Goal: Use online tool/utility: Use online tool/utility

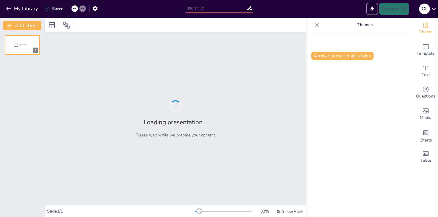
type input "Антивозрастной уход за кожей: Эффективные стратегии и технологии"
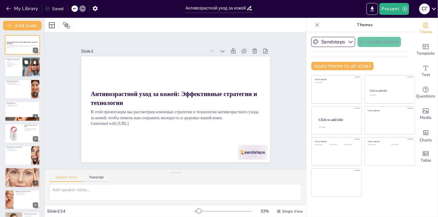
click at [24, 66] on div at bounding box center [31, 67] width 30 height 20
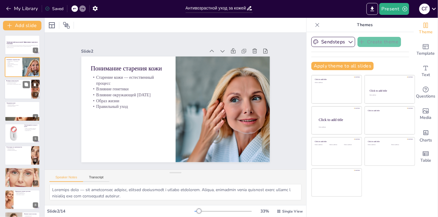
click at [14, 95] on div at bounding box center [22, 89] width 36 height 20
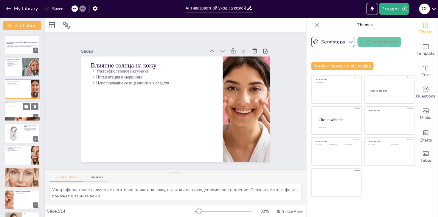
click at [17, 112] on div at bounding box center [22, 111] width 36 height 20
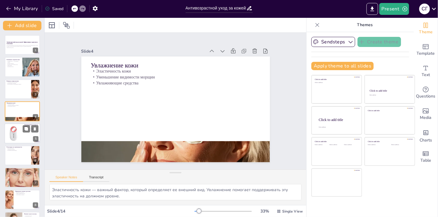
click at [14, 126] on div at bounding box center [13, 134] width 20 height 20
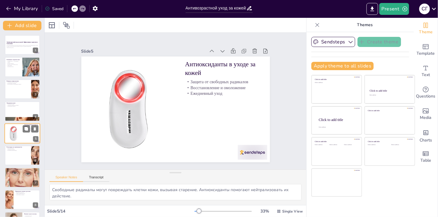
scroll to position [10, 0]
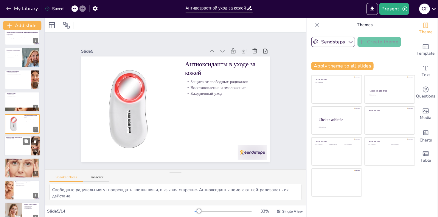
click at [12, 144] on div at bounding box center [22, 146] width 36 height 20
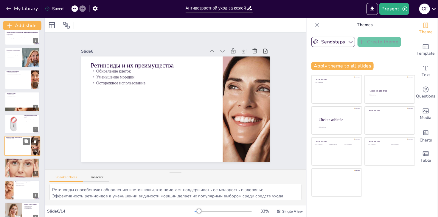
scroll to position [32, 0]
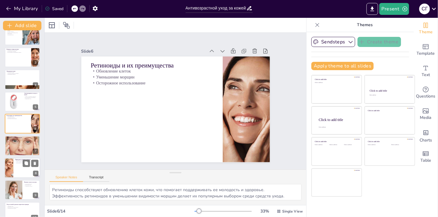
click at [22, 160] on p "Правильное питание для кожи" at bounding box center [26, 160] width 23 height 2
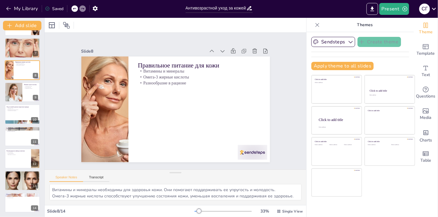
scroll to position [130, 0]
click at [20, 114] on div at bounding box center [22, 115] width 36 height 20
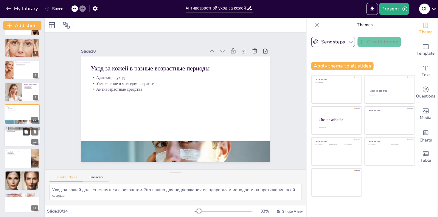
click at [24, 129] on button at bounding box center [26, 131] width 7 height 7
type textarea "Использование солнцезащитных средств с высоким SPF — важная мера защиты кожи от…"
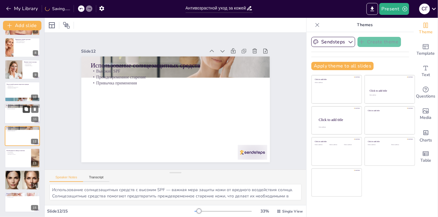
scroll to position [152, 0]
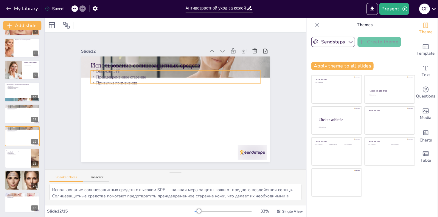
click at [88, 66] on div "Использование солнцезащитных средств Высокий SPF Преждевременное старение Привы…" at bounding box center [175, 110] width 189 height 106
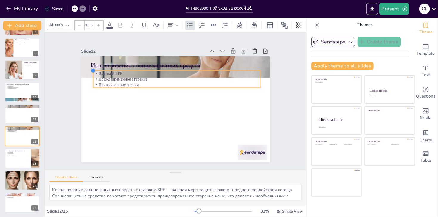
type input "31.5"
drag, startPoint x: 88, startPoint y: 68, endPoint x: 91, endPoint y: 97, distance: 29.0
click at [121, 97] on div "Использование солнцезащитных средств Высокий SPF Преждевременное старение Привы…" at bounding box center [183, 100] width 125 height 199
click at [173, 99] on div "Использование солнцезащитных средств Высокий SPF Преждевременное старение Привы…" at bounding box center [183, 105] width 186 height 216
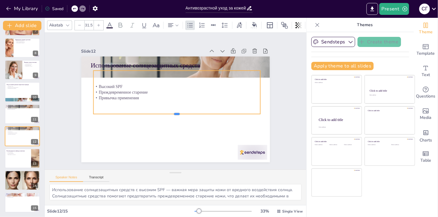
drag, startPoint x: 172, startPoint y: 86, endPoint x: 176, endPoint y: 112, distance: 26.5
click at [162, 112] on div at bounding box center [160, 102] width 5 height 167
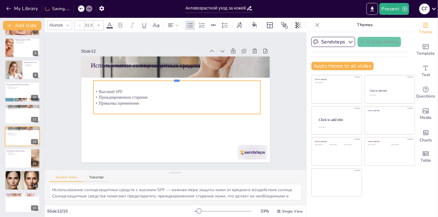
drag, startPoint x: 172, startPoint y: 68, endPoint x: 165, endPoint y: 77, distance: 11.4
click at [165, 77] on div at bounding box center [193, 87] width 115 height 127
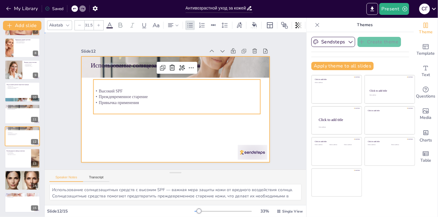
click at [178, 126] on div at bounding box center [175, 110] width 189 height 106
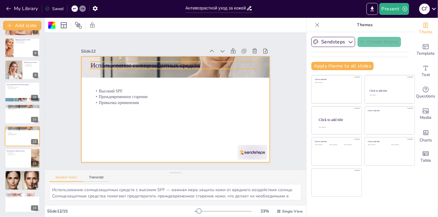
click at [112, 60] on p "Использование солнцезащитных средств" at bounding box center [142, 116] width 77 height 158
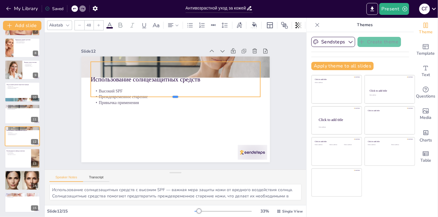
drag, startPoint x: 172, startPoint y: 67, endPoint x: 173, endPoint y: 95, distance: 28.0
click at [173, 95] on div at bounding box center [177, 101] width 22 height 169
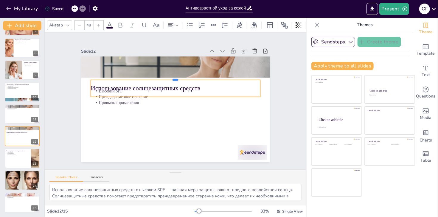
drag, startPoint x: 171, startPoint y: 58, endPoint x: 171, endPoint y: 76, distance: 18.2
click at [171, 76] on div at bounding box center [192, 116] width 117 height 129
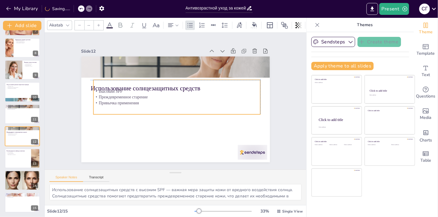
type input "31.5"
click at [128, 99] on p "Привычка применения" at bounding box center [177, 103] width 164 height 41
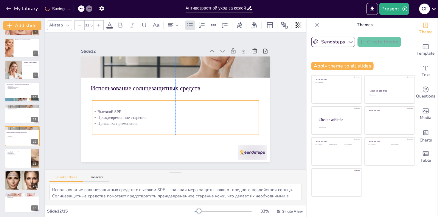
drag, startPoint x: 174, startPoint y: 112, endPoint x: 172, endPoint y: 133, distance: 20.7
click at [172, 133] on div "Высокий SPF Преждевременное старение Привычка применения" at bounding box center [186, 88] width 147 height 137
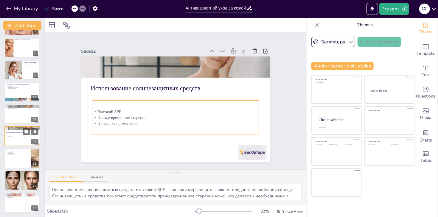
click at [17, 138] on p "Преждевременное старение" at bounding box center [23, 138] width 32 height 1
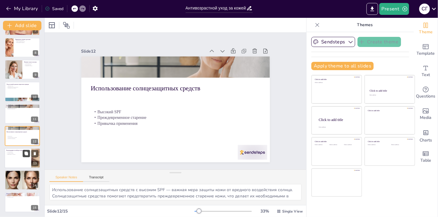
click at [24, 155] on icon at bounding box center [26, 154] width 4 height 4
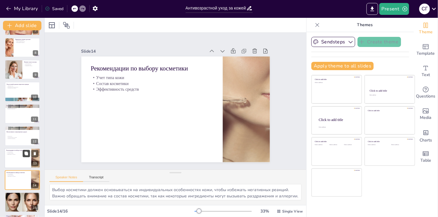
scroll to position [175, 0]
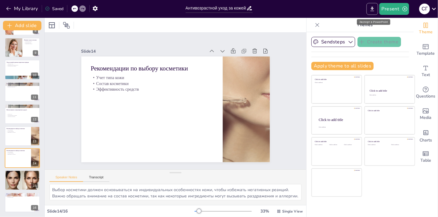
click at [375, 10] on icon "Export to PowerPoint" at bounding box center [372, 9] width 6 height 6
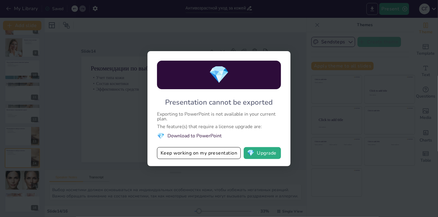
click at [374, 10] on div "💎 Presentation cannot be exported Exporting to PowerPoint is not available in y…" at bounding box center [219, 108] width 438 height 217
click at [254, 37] on div "💎 Presentation cannot be exported Exporting to PowerPoint is not available in y…" at bounding box center [219, 108] width 438 height 217
click at [312, 23] on div "💎 Presentation cannot be exported Exporting to PowerPoint is not available in y…" at bounding box center [219, 108] width 438 height 217
click at [209, 154] on button "Keep working on my presentation" at bounding box center [199, 153] width 84 height 12
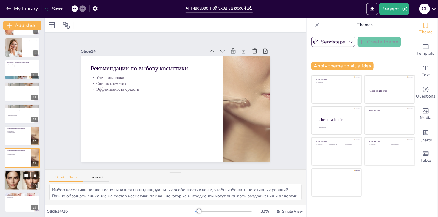
click at [24, 178] on button at bounding box center [26, 176] width 7 height 7
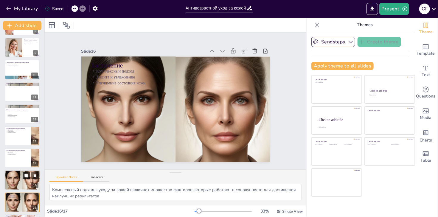
scroll to position [197, 0]
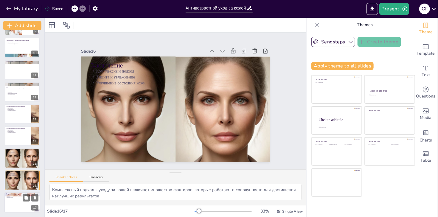
click at [28, 194] on p "Вопросы и обсуждение" at bounding box center [22, 195] width 32 height 2
type textarea "Обсуждение личного опыта может помочь другим участникам узнать о новых методах …"
